Goal: Information Seeking & Learning: Compare options

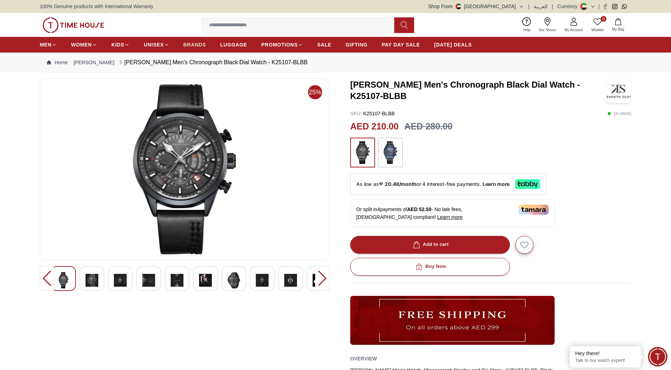
click at [190, 43] on span "BRANDS" at bounding box center [195, 44] width 23 height 7
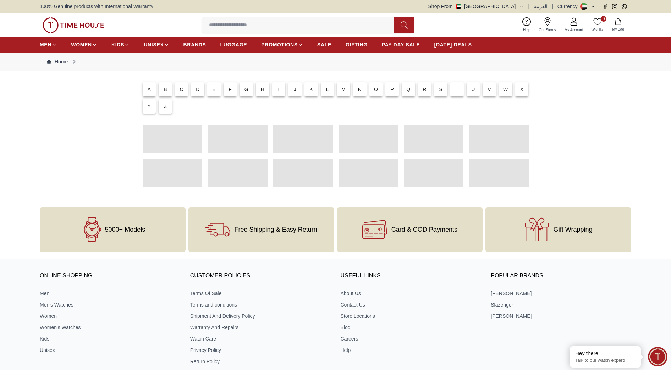
click at [181, 90] on p "C" at bounding box center [182, 89] width 4 height 7
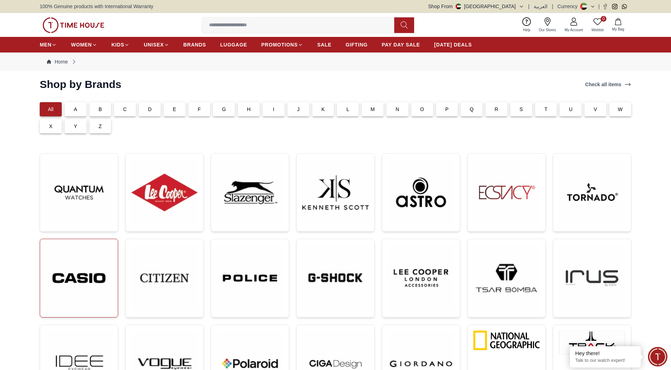
click at [60, 272] on img at bounding box center [79, 278] width 66 height 67
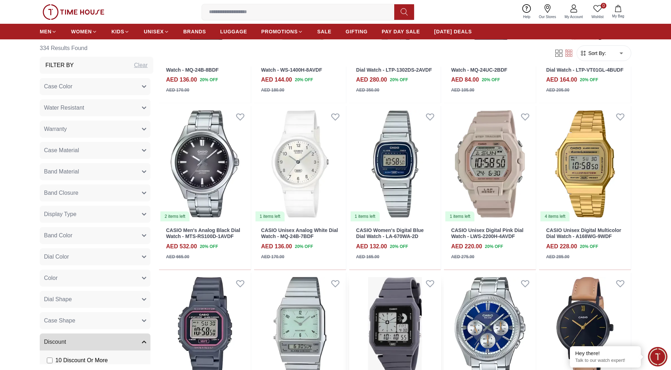
scroll to position [1420, 0]
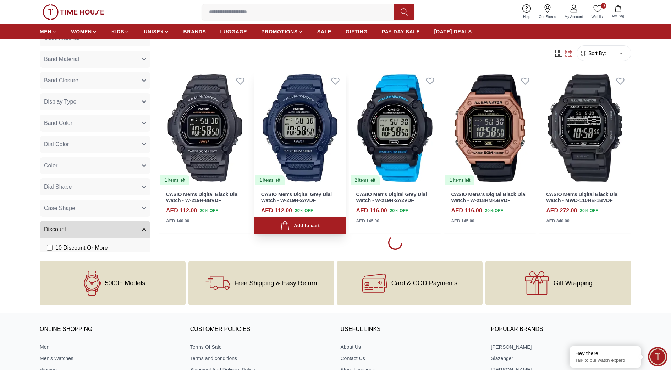
scroll to position [2174, 0]
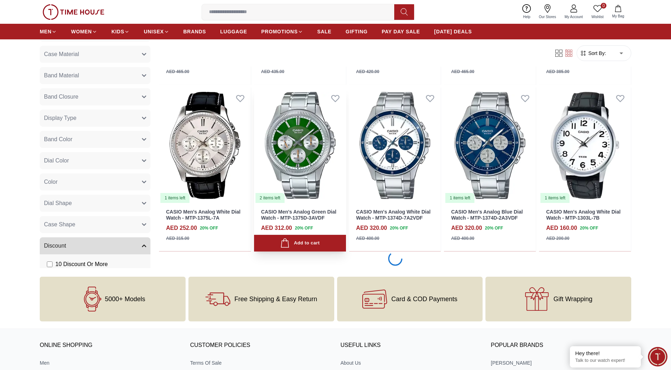
scroll to position [3506, 0]
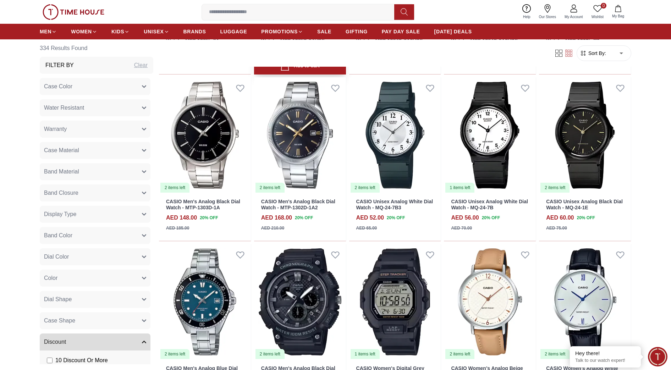
scroll to position [3772, 0]
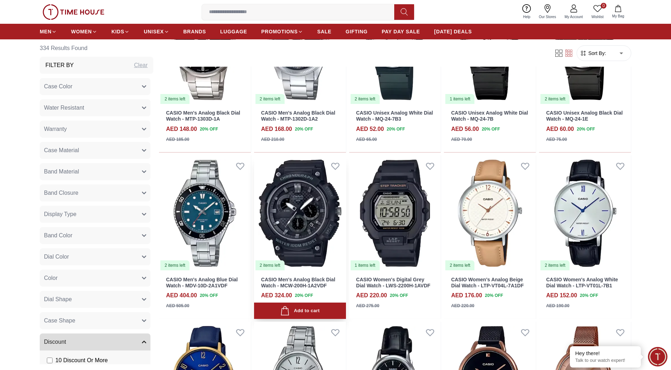
click at [298, 214] on img at bounding box center [300, 213] width 92 height 116
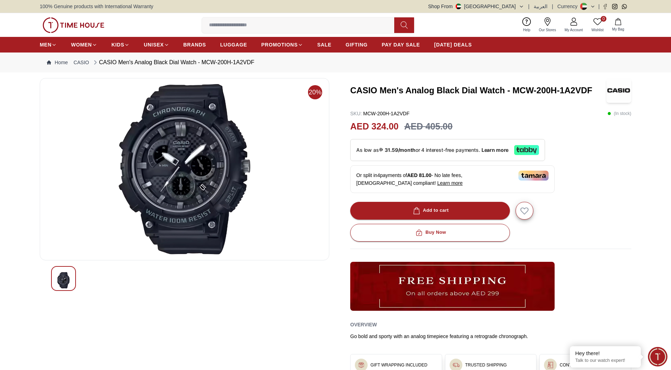
click at [206, 136] on img at bounding box center [185, 169] width 278 height 170
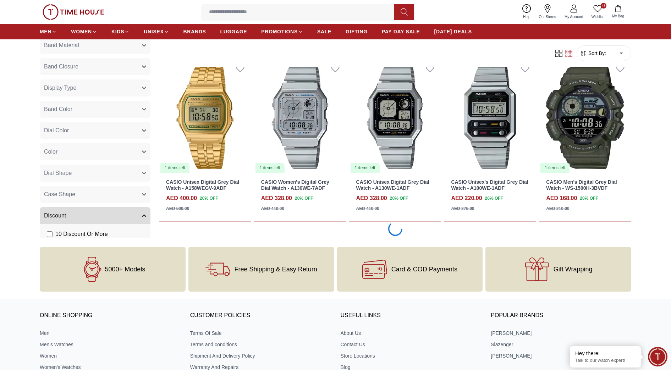
scroll to position [4886, 0]
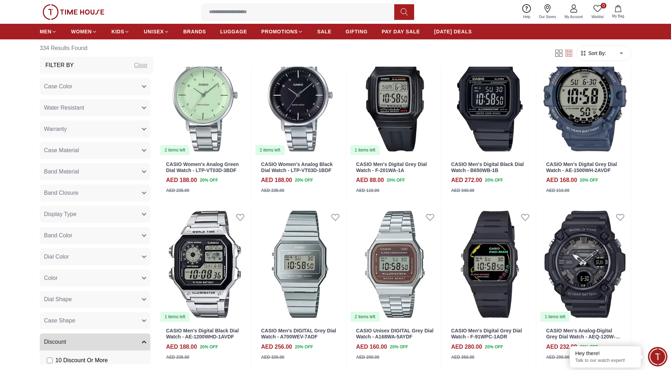
scroll to position [6084, 0]
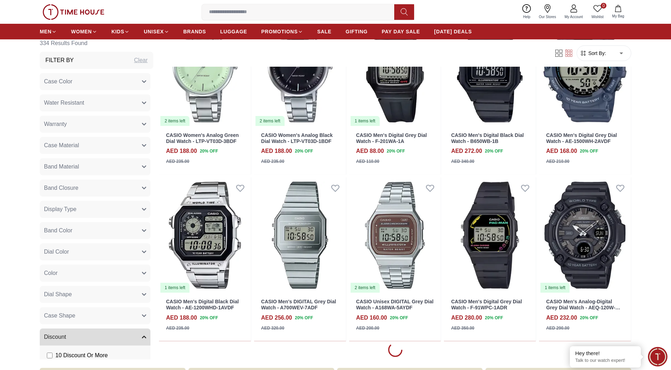
scroll to position [6217, 0]
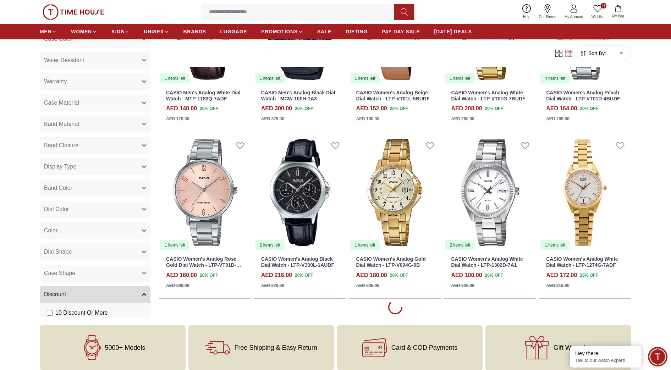
scroll to position [8258, 0]
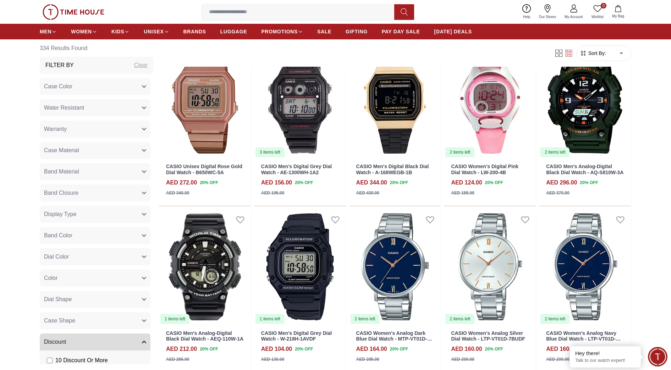
scroll to position [10122, 0]
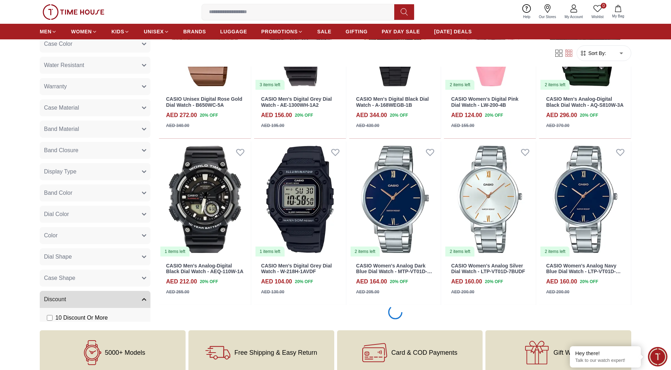
scroll to position [10211, 0]
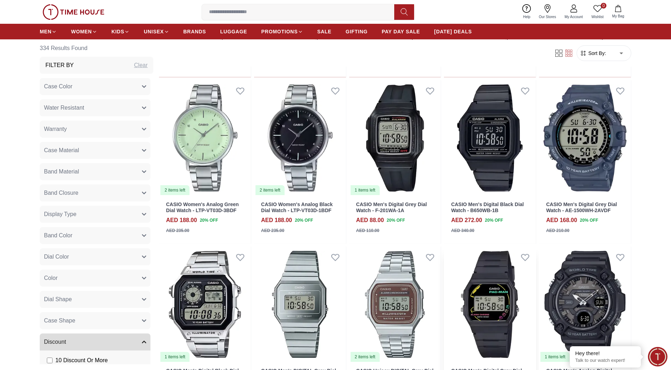
scroll to position [6084, 0]
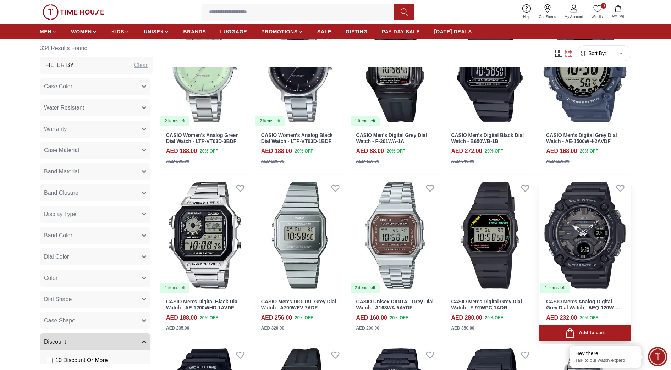
click at [565, 245] on img at bounding box center [585, 235] width 92 height 116
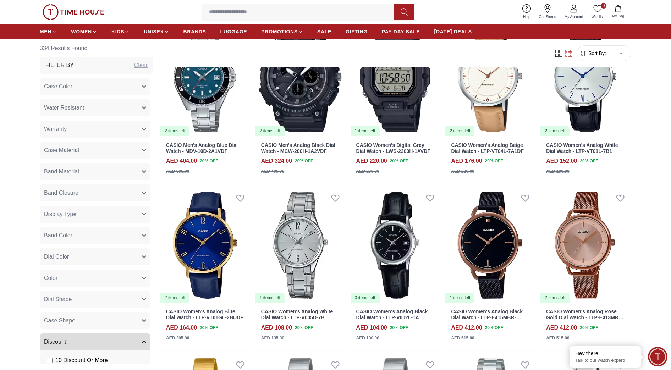
scroll to position [3785, 0]
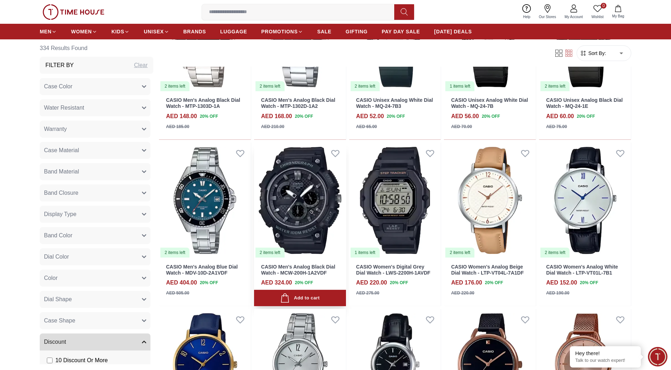
click at [308, 212] on img at bounding box center [300, 201] width 92 height 116
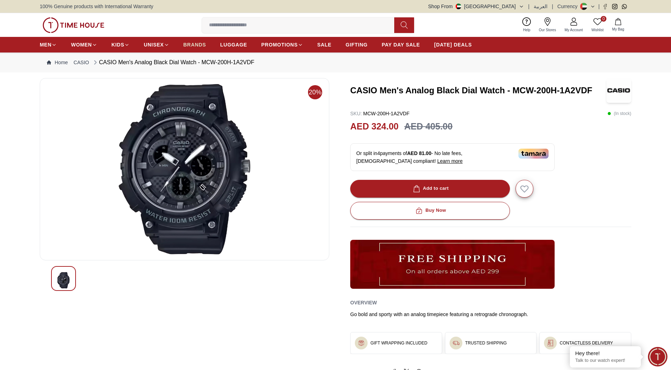
click at [196, 43] on span "BRANDS" at bounding box center [195, 44] width 23 height 7
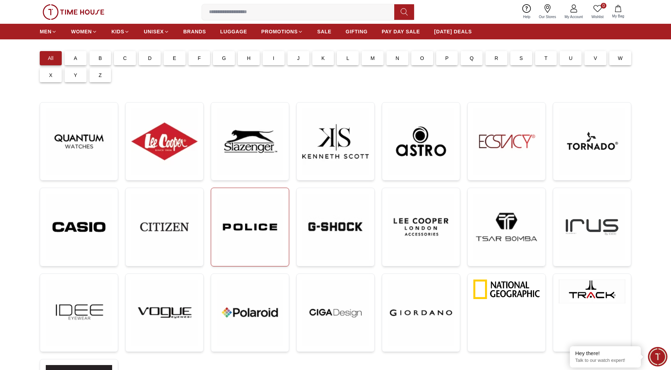
scroll to position [89, 0]
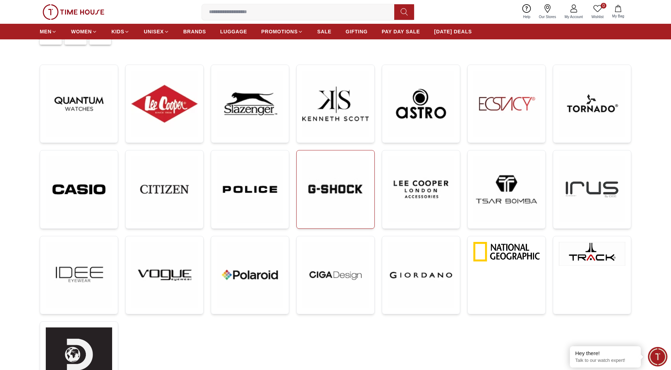
click at [353, 180] on img at bounding box center [335, 189] width 66 height 66
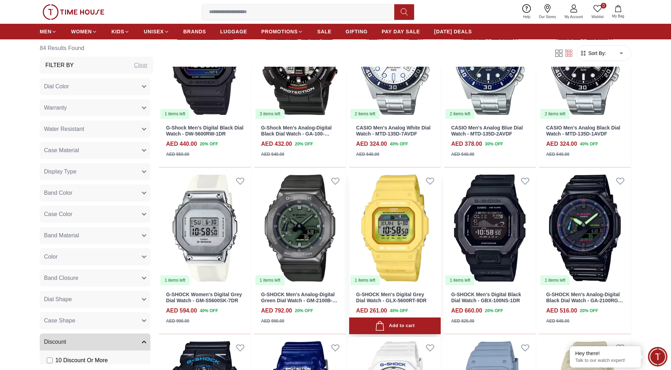
scroll to position [1154, 0]
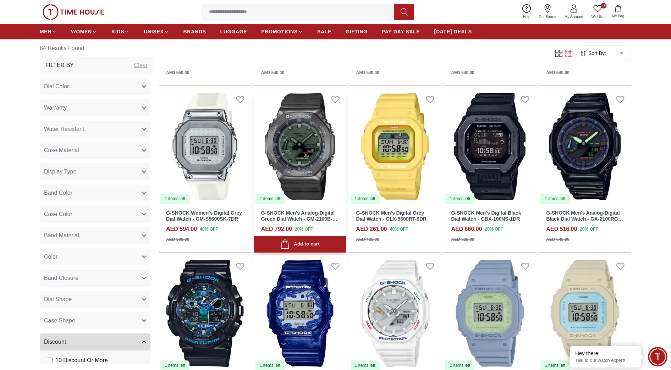
click at [294, 151] on img at bounding box center [300, 147] width 92 height 116
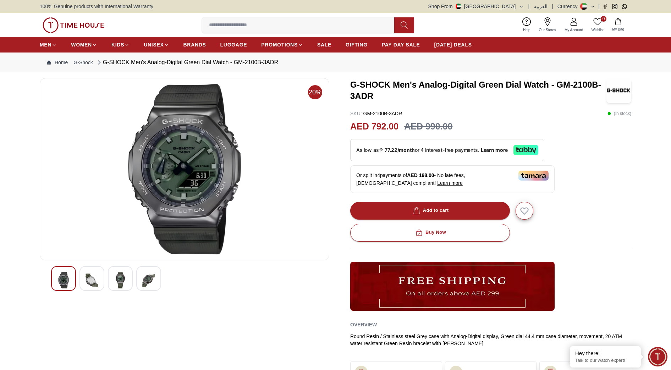
click at [219, 177] on img at bounding box center [185, 169] width 278 height 170
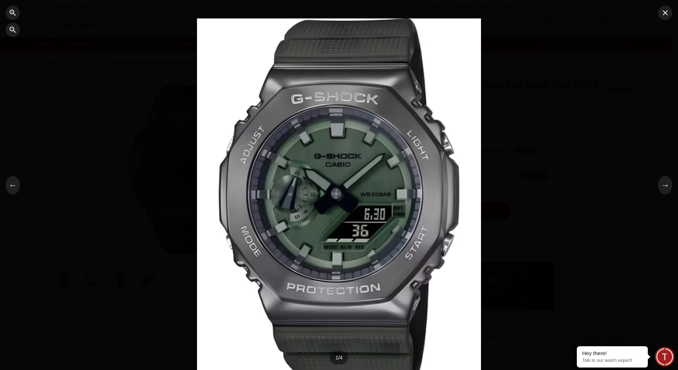
click at [529, 187] on div at bounding box center [339, 185] width 678 height 370
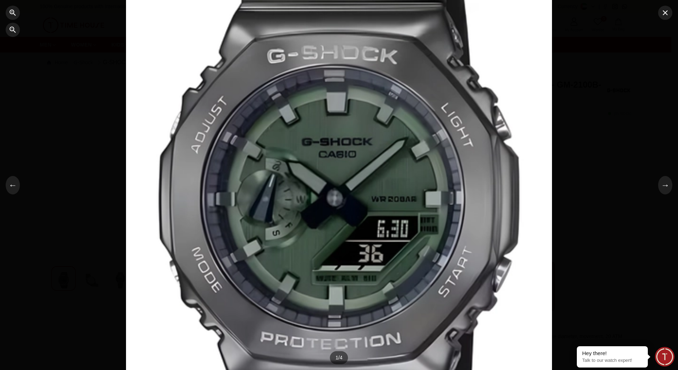
click at [568, 186] on div at bounding box center [339, 185] width 678 height 370
click at [521, 243] on div at bounding box center [339, 185] width 426 height 500
click at [572, 246] on div at bounding box center [339, 185] width 678 height 370
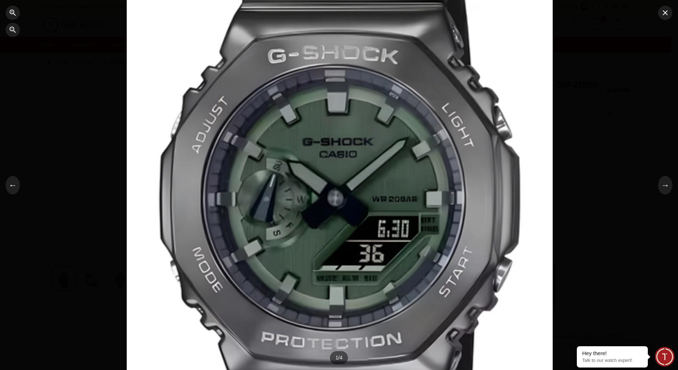
click at [620, 161] on div at bounding box center [339, 185] width 678 height 370
click at [671, 21] on div at bounding box center [339, 185] width 678 height 370
click at [669, 12] on icon "button" at bounding box center [665, 13] width 9 height 9
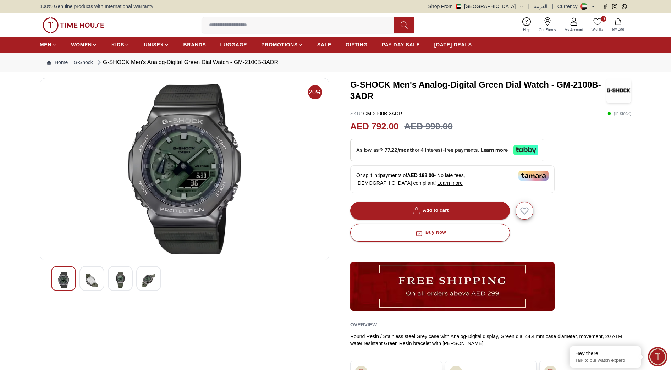
click at [103, 280] on div at bounding box center [92, 278] width 25 height 25
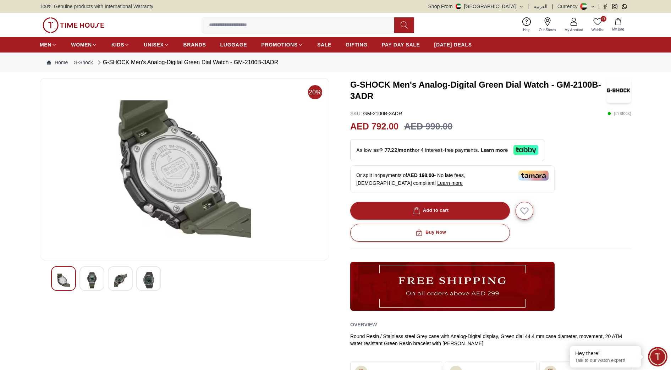
click at [121, 280] on img at bounding box center [120, 280] width 13 height 16
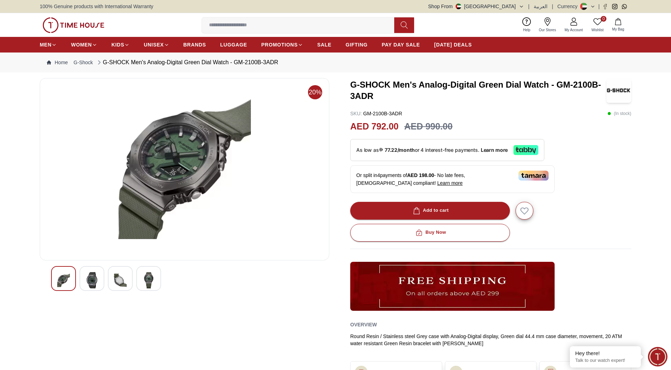
click at [153, 280] on img at bounding box center [148, 280] width 13 height 16
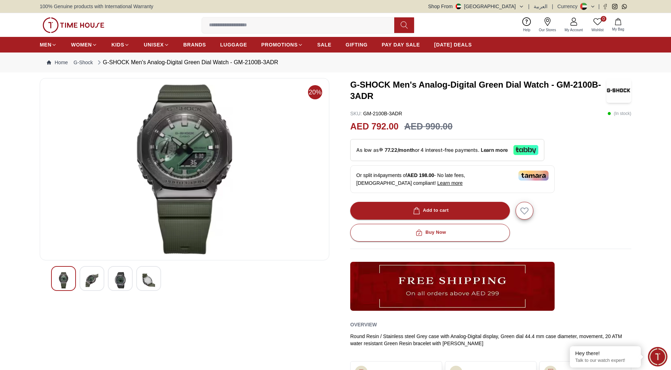
click at [126, 283] on img at bounding box center [120, 280] width 13 height 16
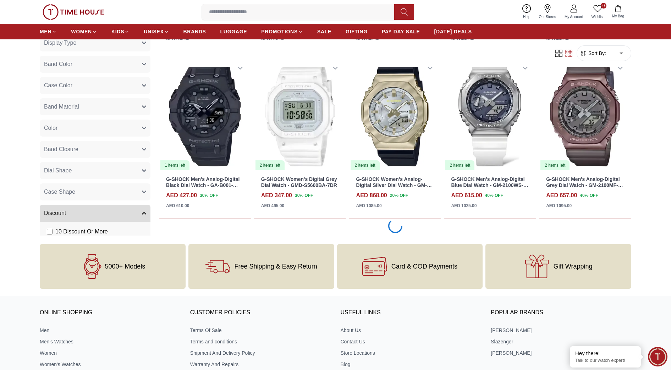
scroll to position [1480, 0]
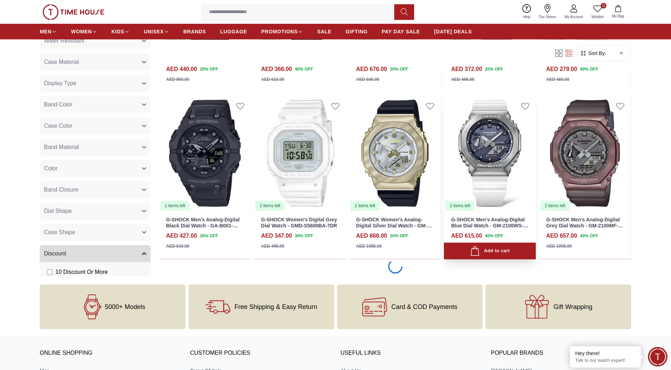
click at [490, 175] on img at bounding box center [490, 153] width 92 height 116
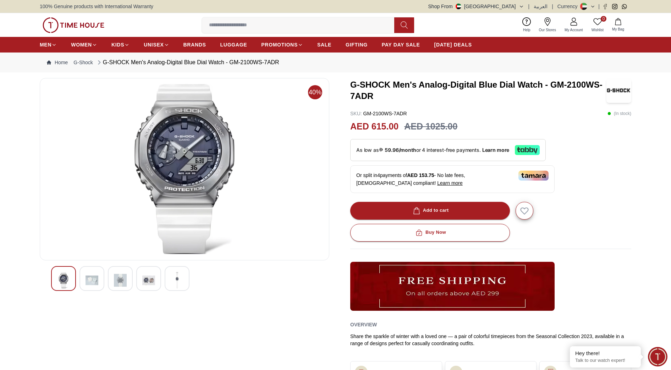
click at [155, 273] on img at bounding box center [148, 280] width 13 height 16
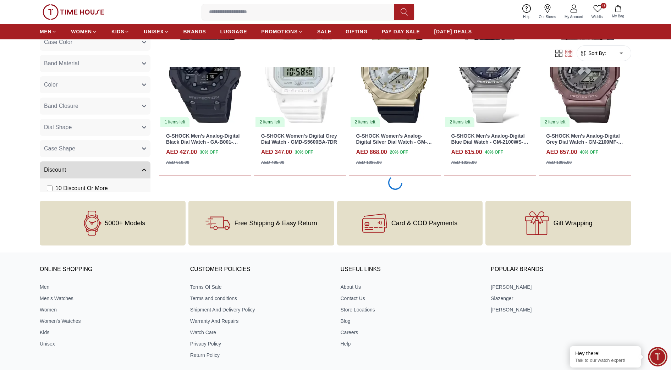
scroll to position [1460, 0]
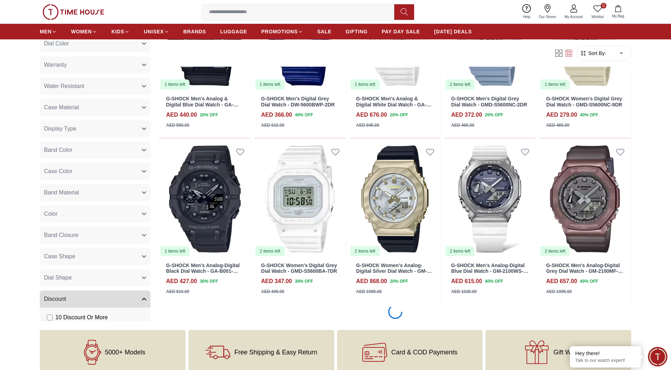
scroll to position [725, 0]
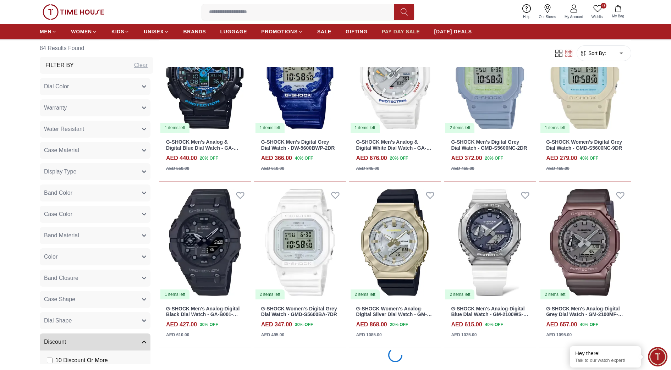
click at [408, 29] on span "PAY DAY SALE" at bounding box center [401, 31] width 38 height 7
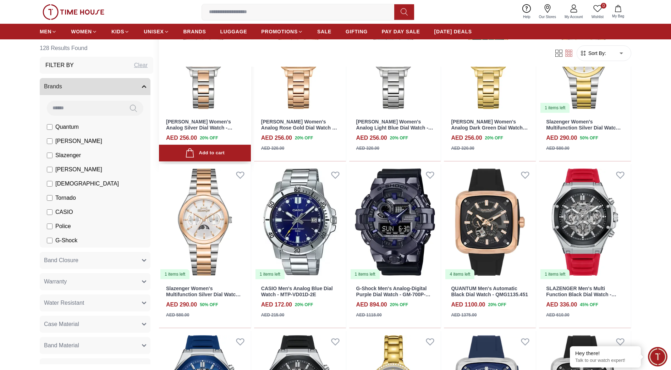
scroll to position [532, 0]
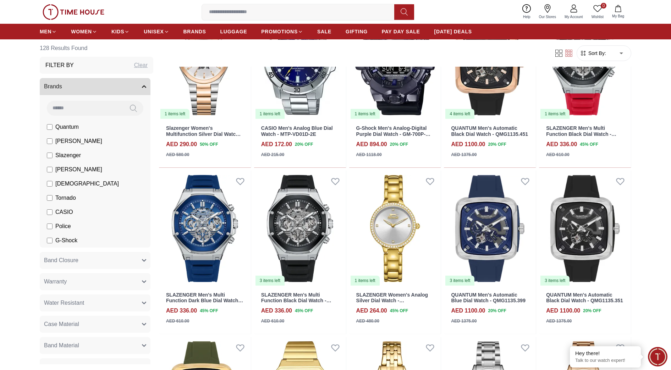
scroll to position [621, 0]
